Goal: Check status

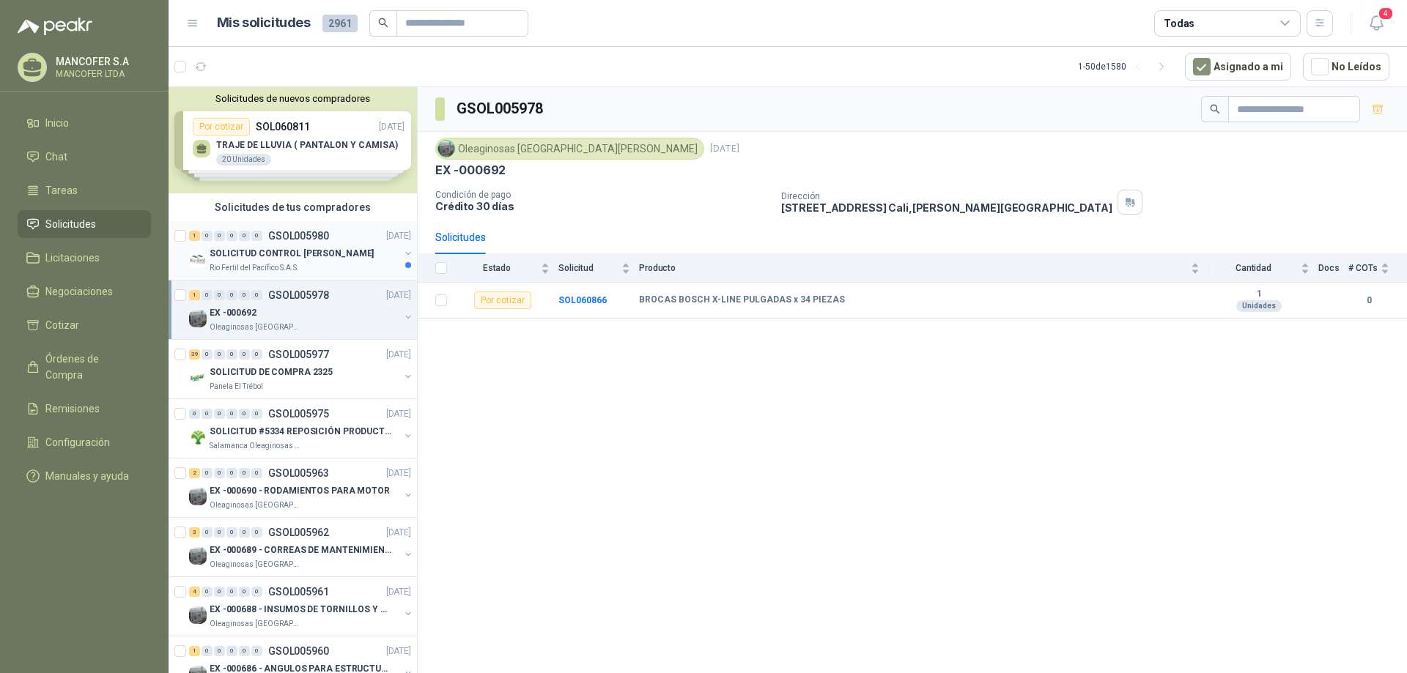
click at [340, 267] on div "Rio Fertil del Pacífico S.A.S." at bounding box center [305, 268] width 190 height 12
